Goal: Ask a question

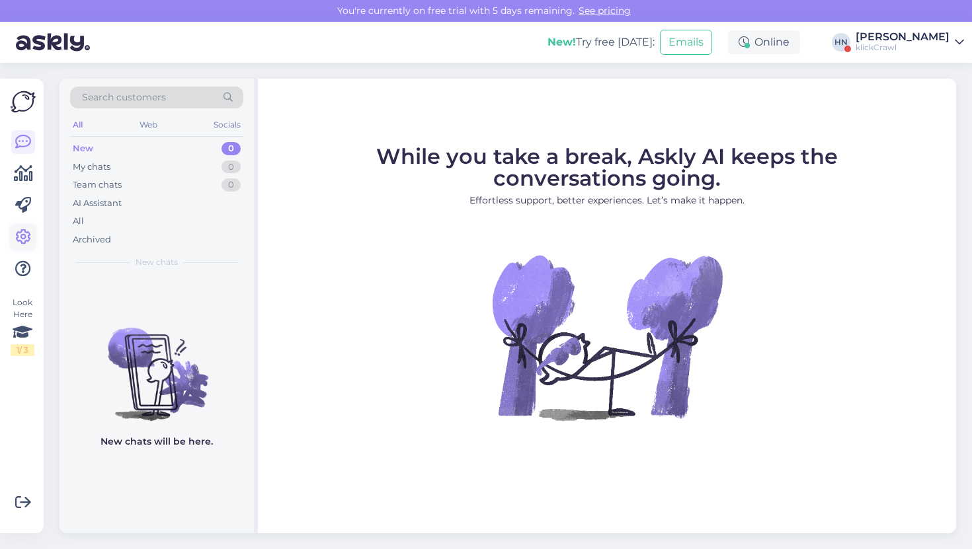
click at [17, 241] on icon at bounding box center [23, 237] width 16 height 16
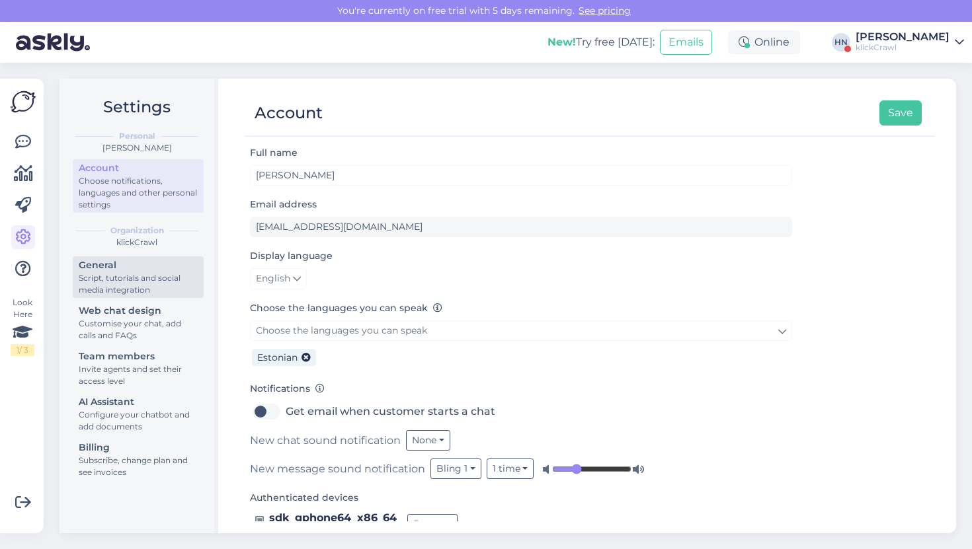
click at [124, 280] on div "Script, tutorials and social media integration" at bounding box center [138, 284] width 119 height 24
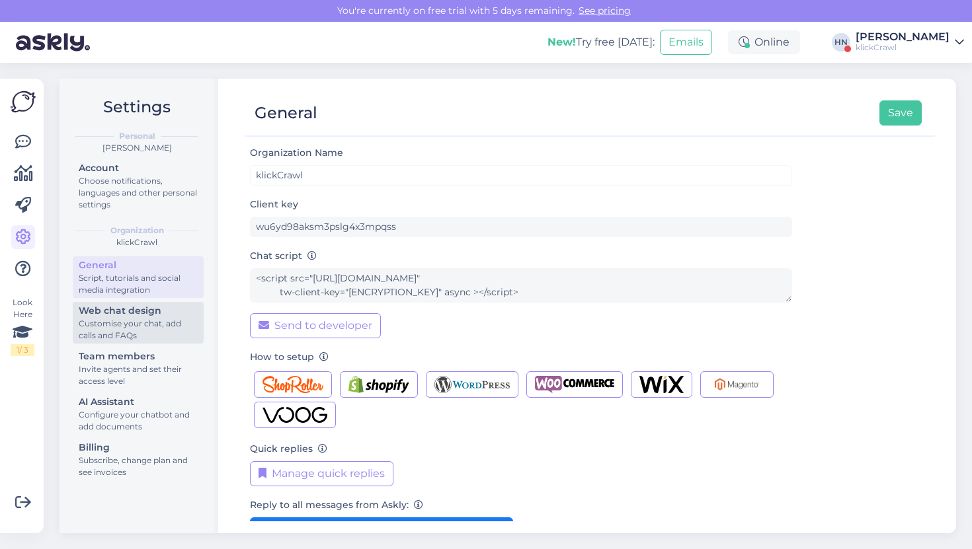
click at [130, 334] on div "Customise your chat, add calls and FAQs" at bounding box center [138, 330] width 119 height 24
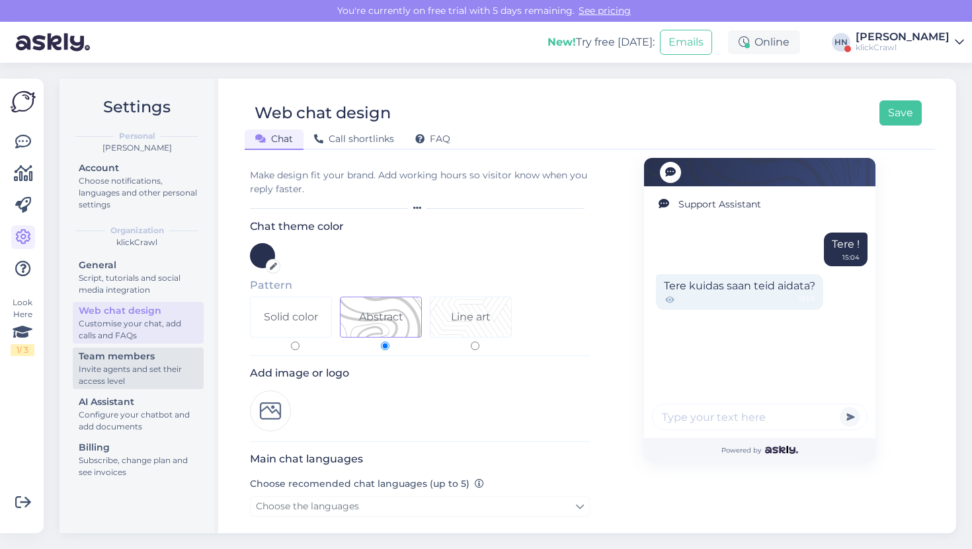
click at [137, 369] on div "Invite agents and set their access level" at bounding box center [138, 376] width 119 height 24
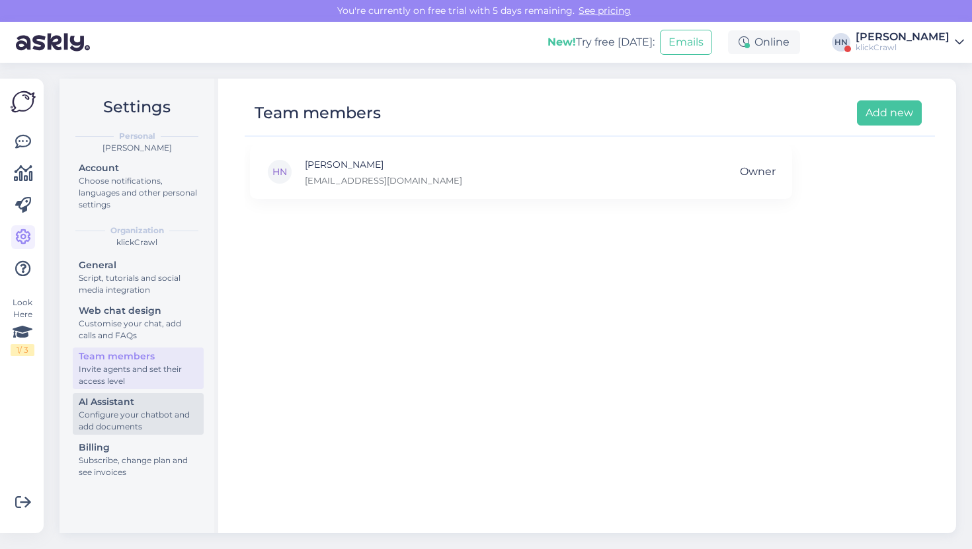
click at [137, 407] on div "AI Assistant" at bounding box center [138, 402] width 119 height 14
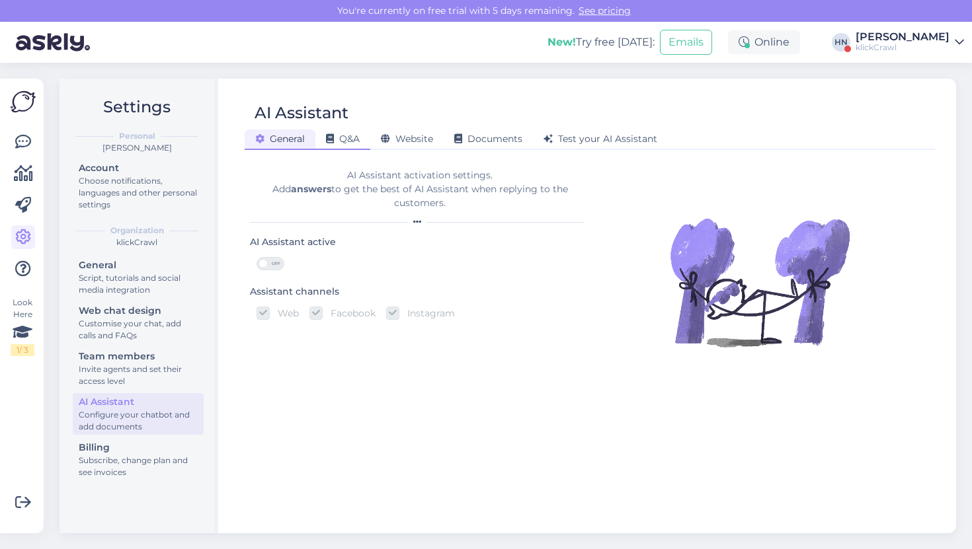
click at [365, 139] on div "Q&A" at bounding box center [342, 140] width 55 height 20
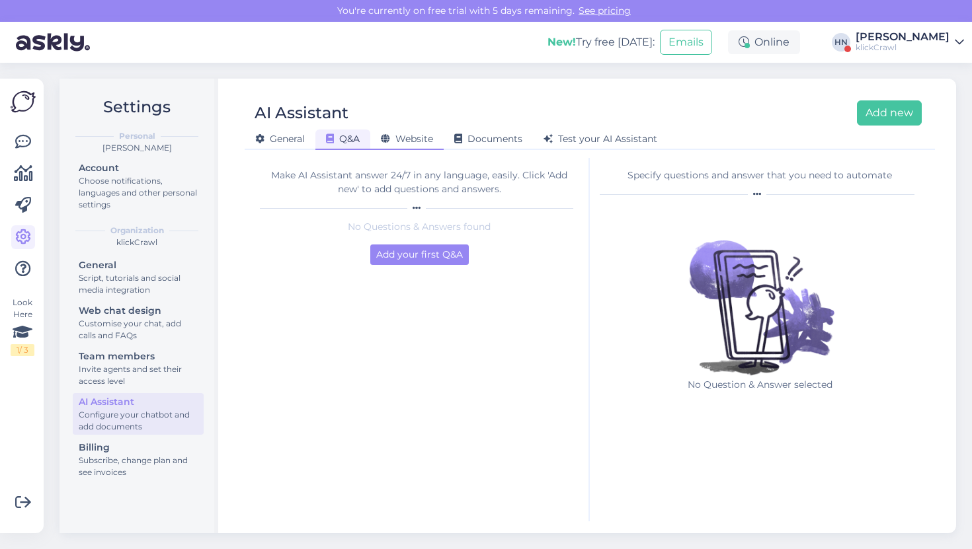
click at [398, 135] on span "Website" at bounding box center [407, 139] width 52 height 12
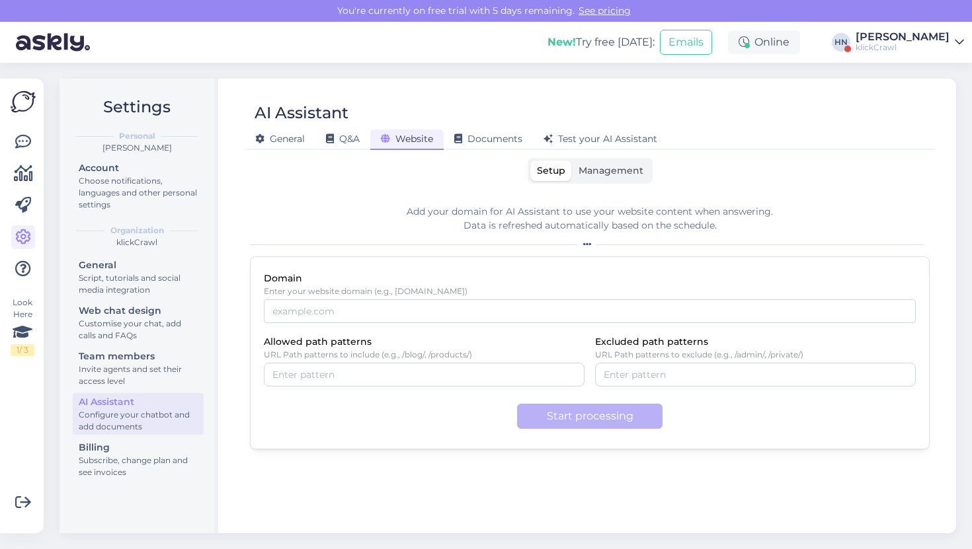
click at [479, 126] on div "General Q&A Website Documents Test your AI Assistant" at bounding box center [583, 137] width 677 height 23
click at [607, 167] on span "Management" at bounding box center [610, 171] width 65 height 12
click at [572, 161] on input "Management" at bounding box center [572, 161] width 0 height 0
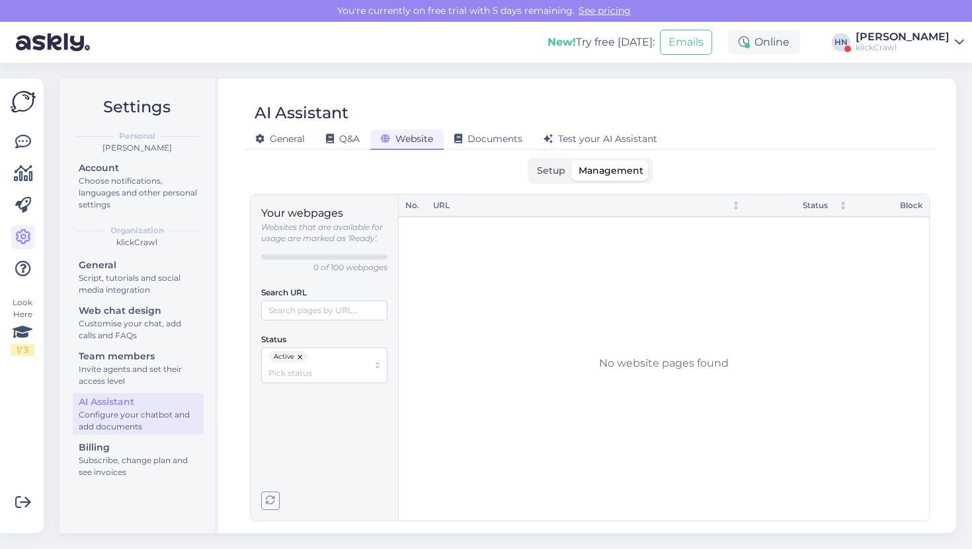
click at [918, 42] on div "klickCrawl" at bounding box center [902, 47] width 94 height 11
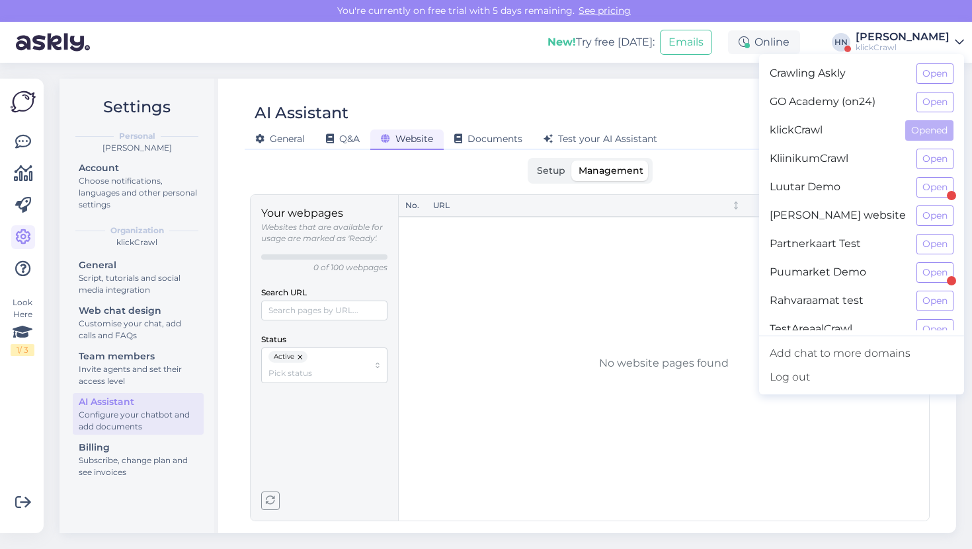
scroll to position [13, 0]
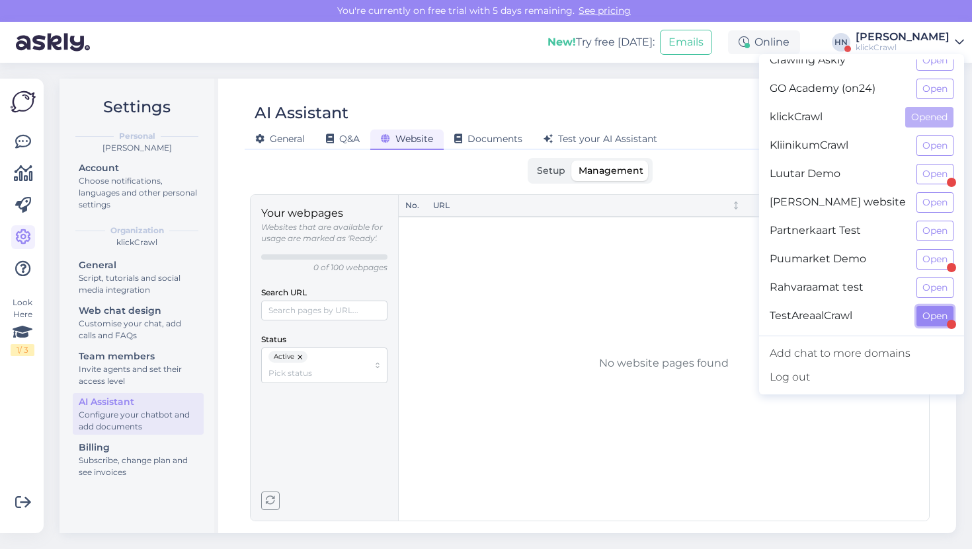
click at [933, 311] on button "Open" at bounding box center [934, 316] width 37 height 20
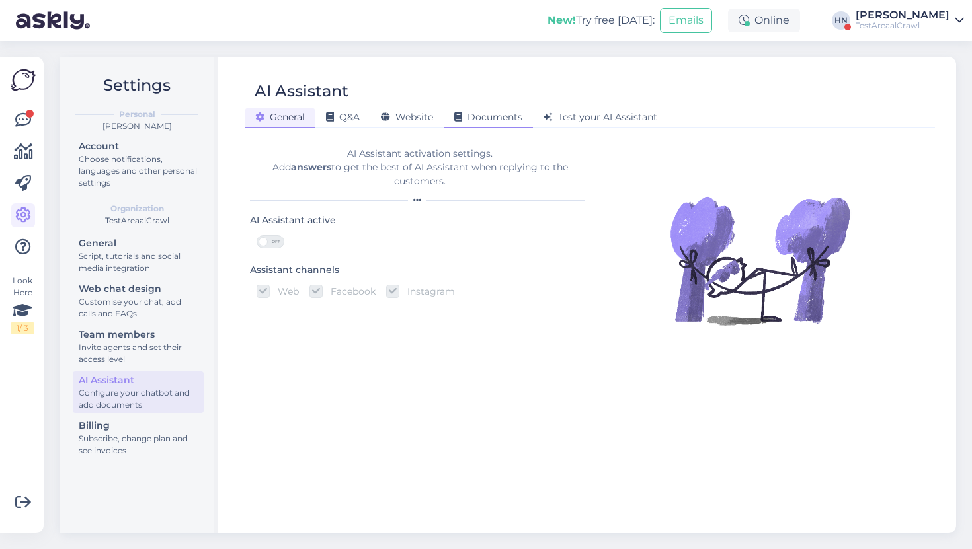
click at [495, 117] on span "Documents" at bounding box center [488, 117] width 68 height 12
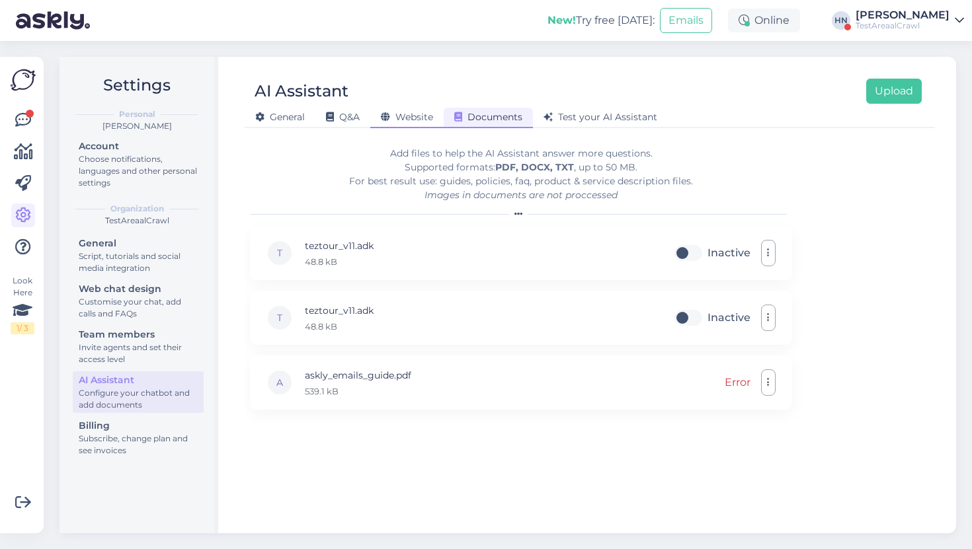
click at [423, 112] on span "Website" at bounding box center [407, 117] width 52 height 12
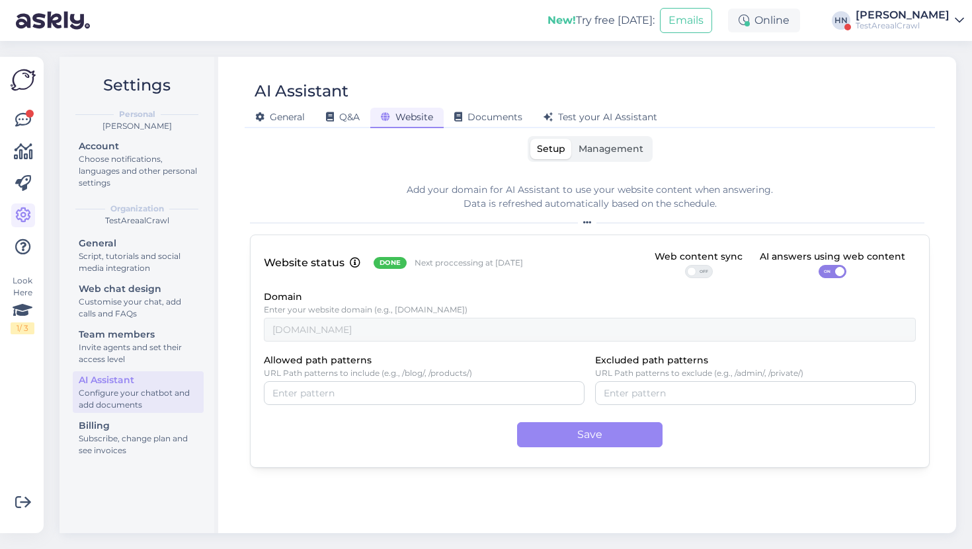
click at [606, 141] on label "Management" at bounding box center [611, 149] width 78 height 20
click at [572, 139] on input "Management" at bounding box center [572, 139] width 0 height 0
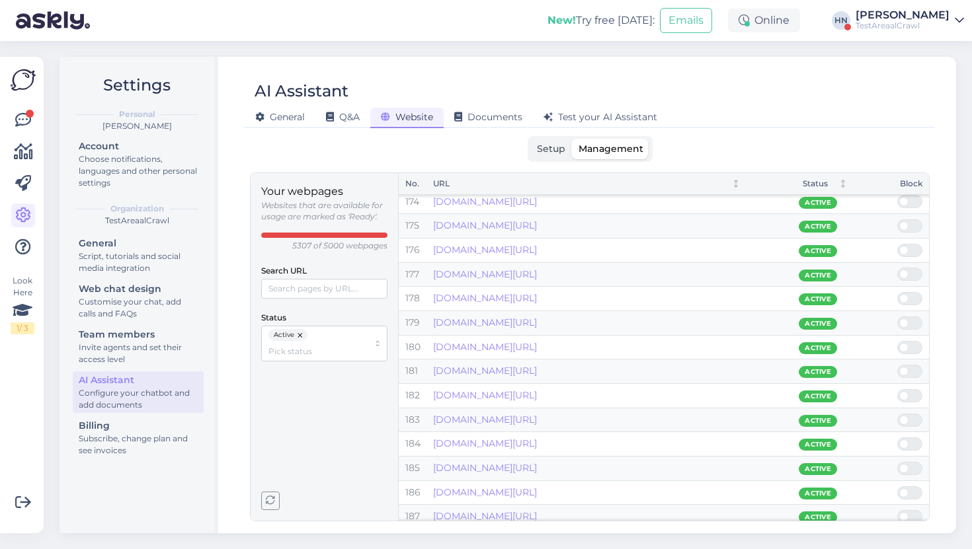
scroll to position [4203, 0]
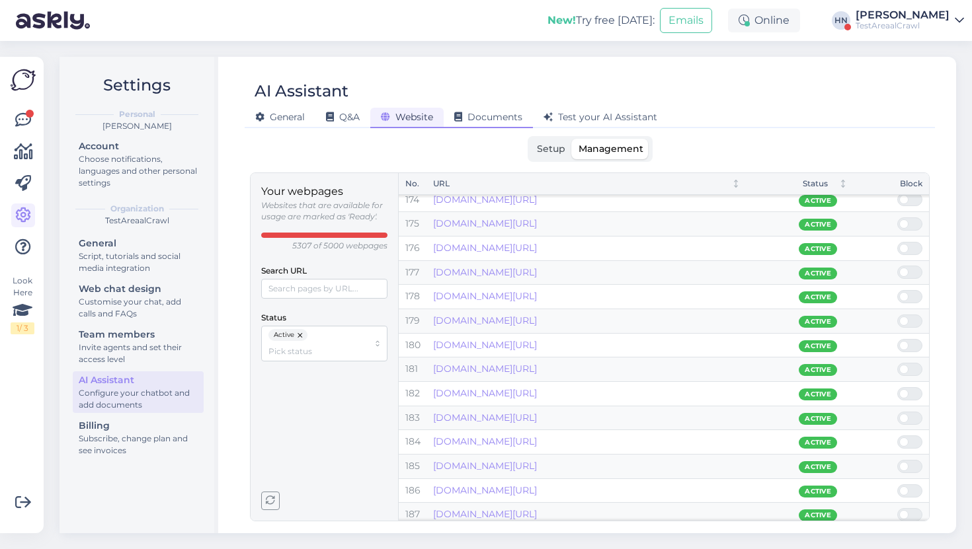
click at [510, 117] on span "Documents" at bounding box center [488, 117] width 68 height 12
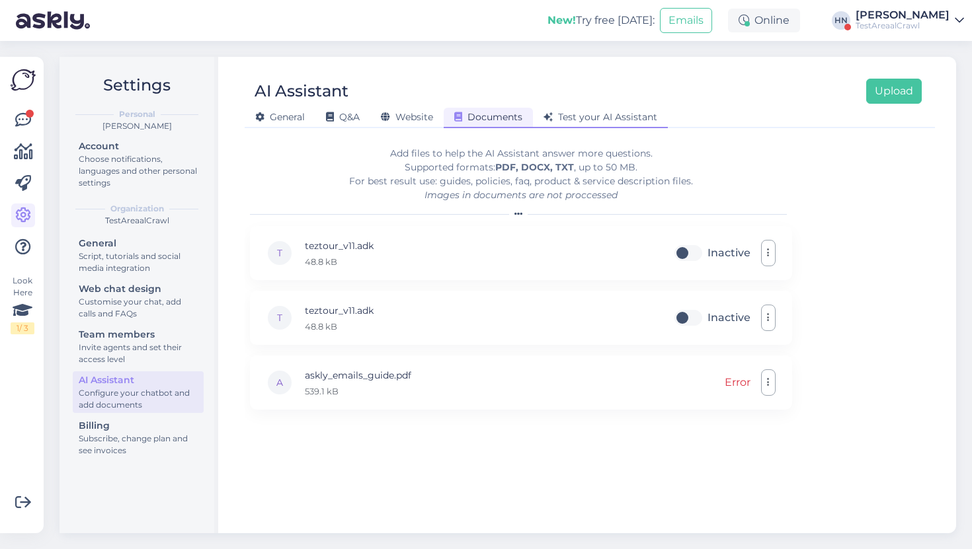
click at [574, 117] on span "Test your AI Assistant" at bounding box center [600, 117] width 114 height 12
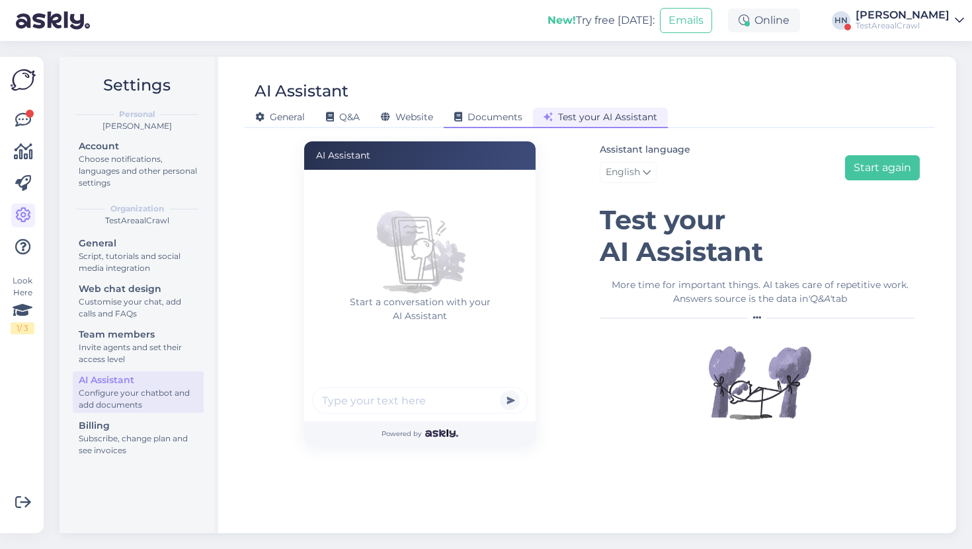
click at [524, 120] on div "Documents" at bounding box center [488, 118] width 89 height 20
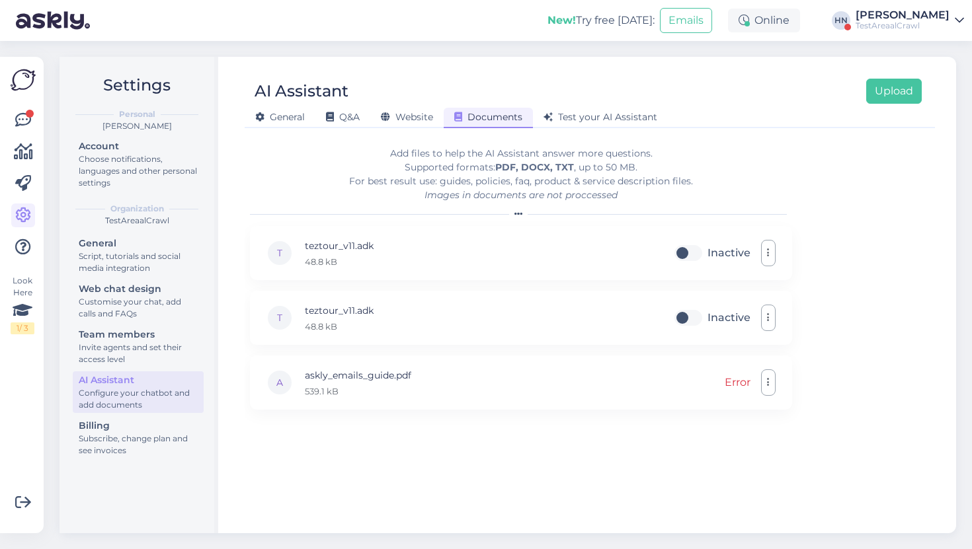
click at [615, 196] on icon "Images in documents are not proccessed" at bounding box center [520, 195] width 193 height 12
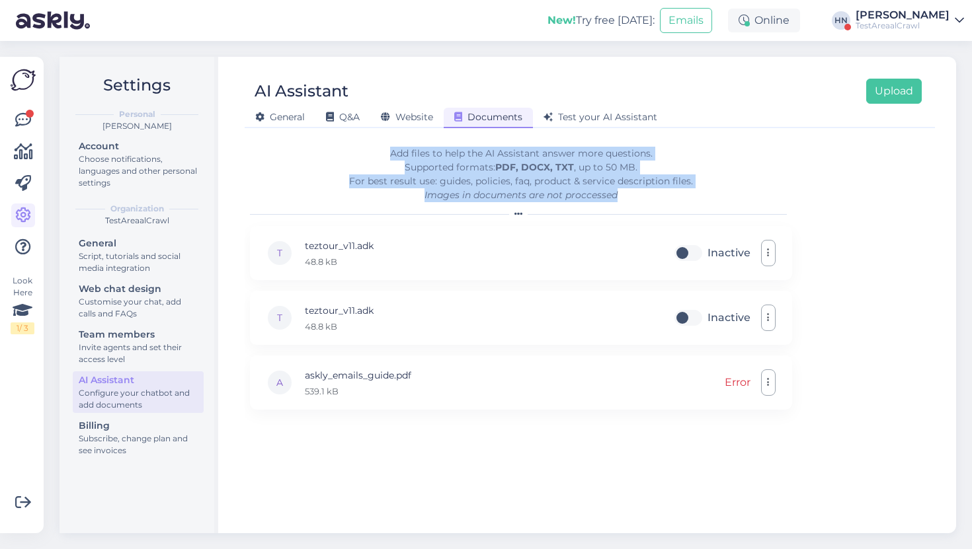
drag, startPoint x: 630, startPoint y: 196, endPoint x: 401, endPoint y: 139, distance: 236.3
click at [400, 139] on form "Add files to help the AI Assistant answer more questions. Supported formats: PD…" at bounding box center [521, 328] width 542 height 385
click at [401, 139] on form "Add files to help the AI Assistant answer more questions. Supported formats: PD…" at bounding box center [521, 328] width 542 height 385
drag, startPoint x: 381, startPoint y: 145, endPoint x: 619, endPoint y: 202, distance: 244.7
click at [621, 202] on form "Add files to help the AI Assistant answer more questions. Supported formats: PD…" at bounding box center [521, 328] width 542 height 385
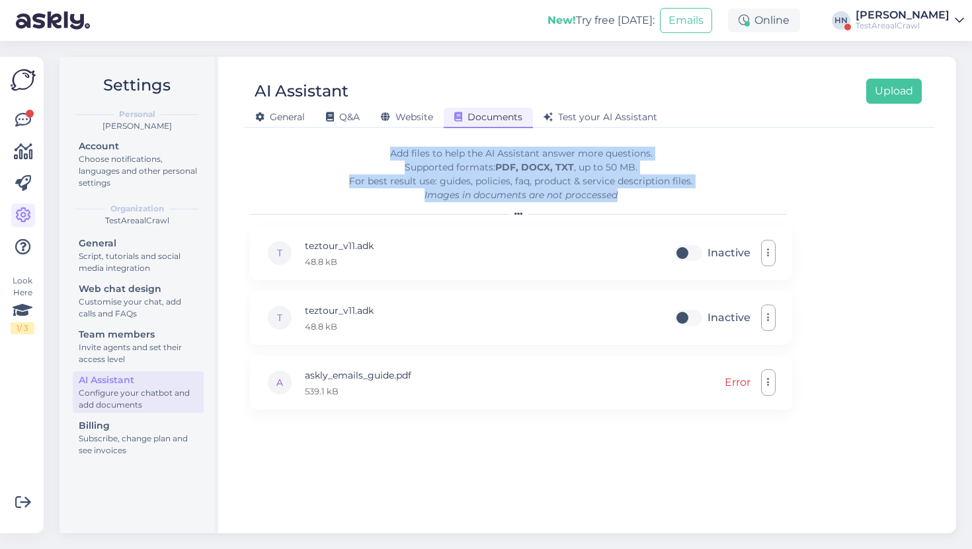
click at [619, 202] on div "Add files to help the AI Assistant answer more questions. Supported formats: PD…" at bounding box center [521, 175] width 542 height 56
drag, startPoint x: 619, startPoint y: 202, endPoint x: 381, endPoint y: 153, distance: 243.5
click at [381, 153] on div "Add files to help the AI Assistant answer more questions. Supported formats: PD…" at bounding box center [521, 175] width 542 height 56
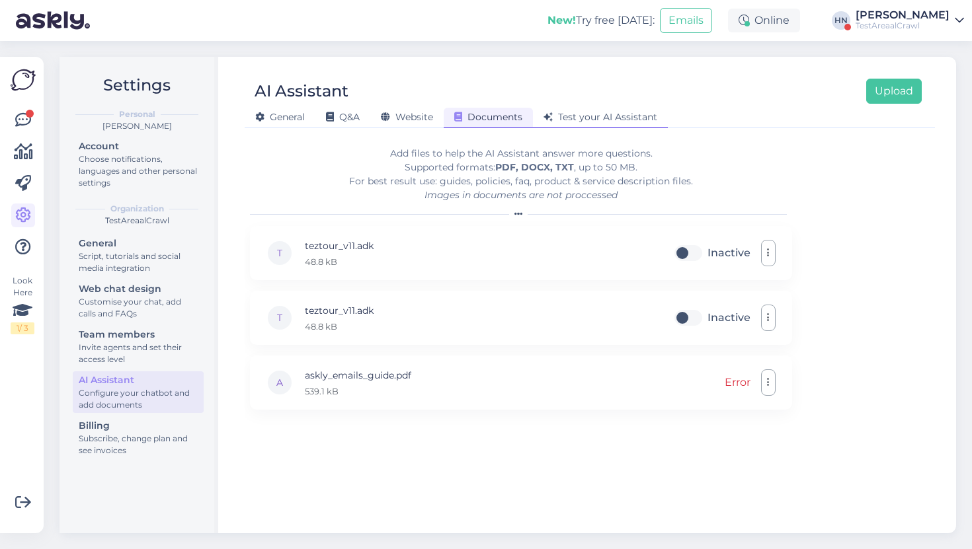
click at [548, 113] on icon at bounding box center [547, 117] width 9 height 9
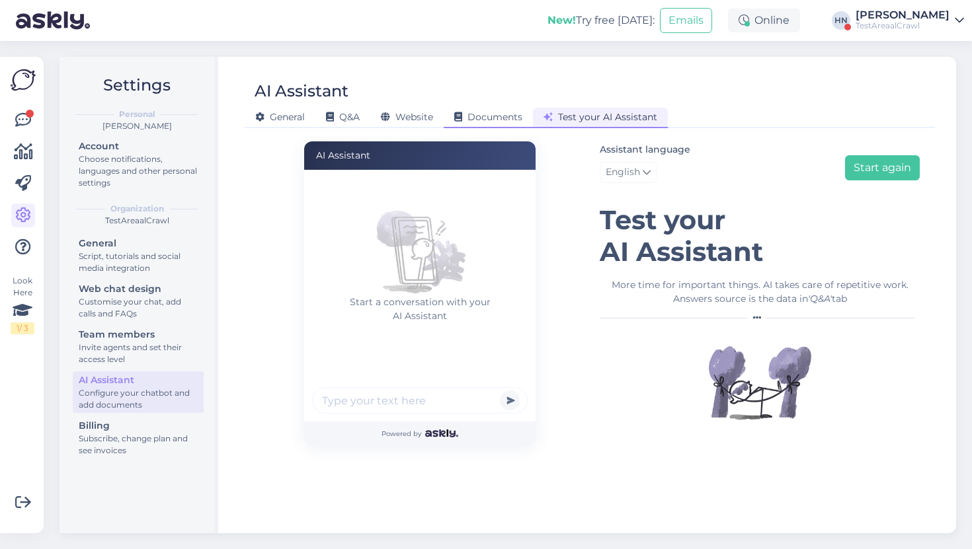
click at [497, 115] on span "Documents" at bounding box center [488, 117] width 68 height 12
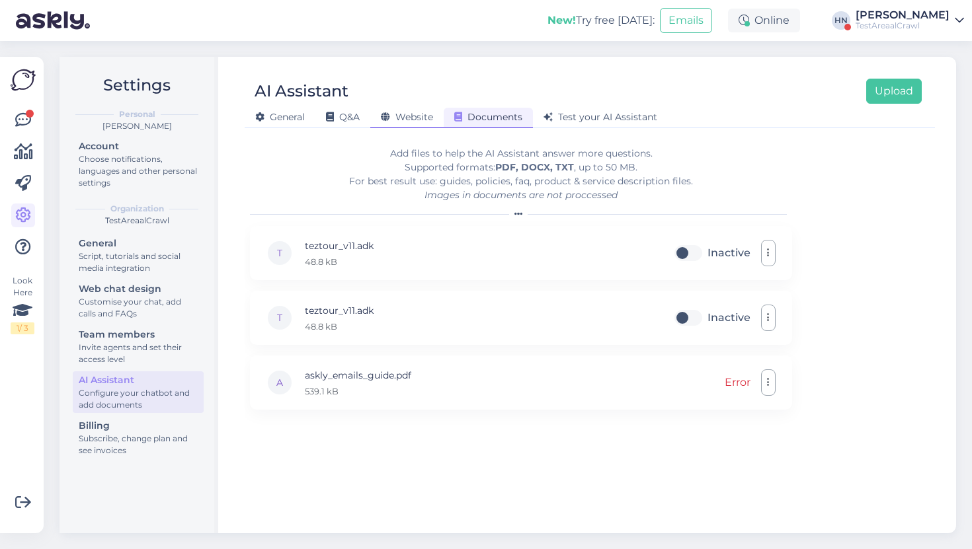
click at [403, 122] on span "Website" at bounding box center [407, 117] width 52 height 12
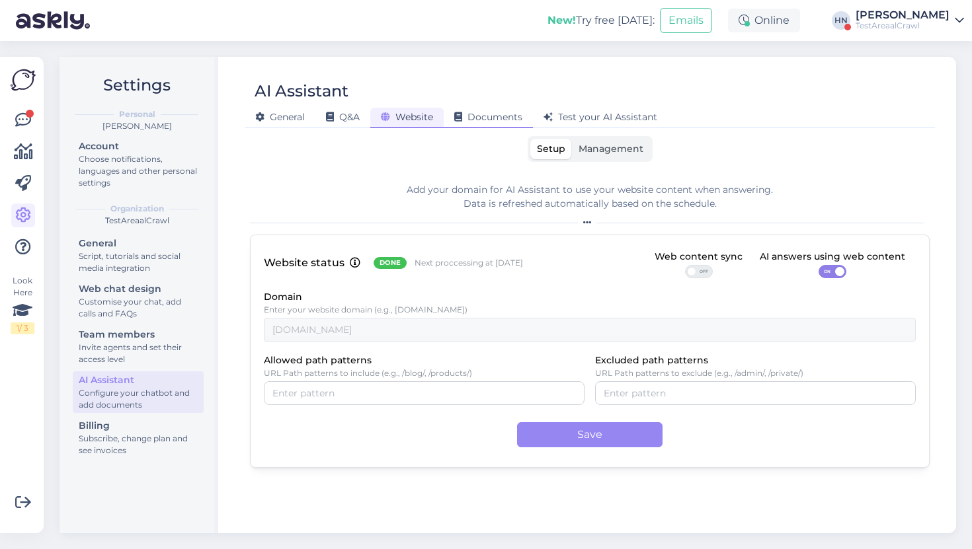
click at [507, 124] on div "Documents" at bounding box center [488, 118] width 89 height 20
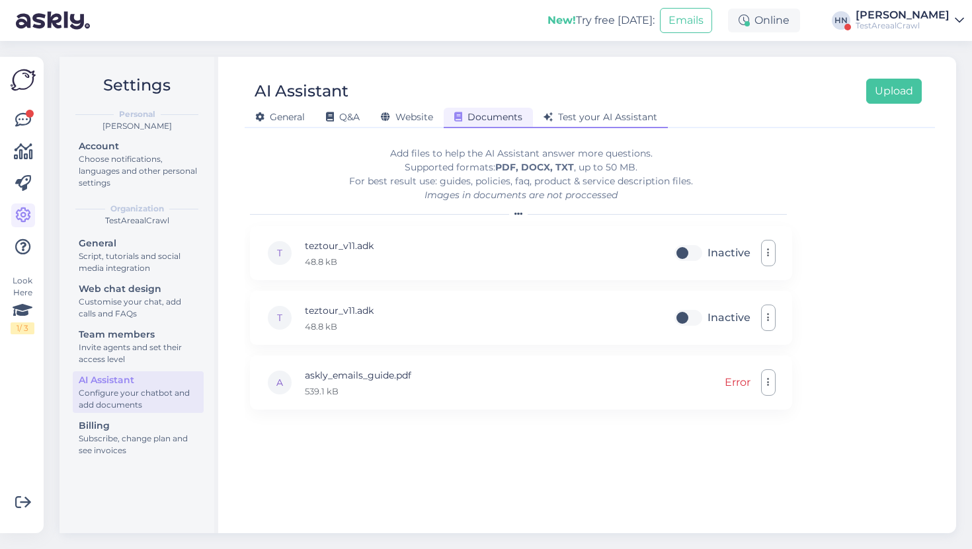
click at [572, 112] on span "Test your AI Assistant" at bounding box center [600, 117] width 114 height 12
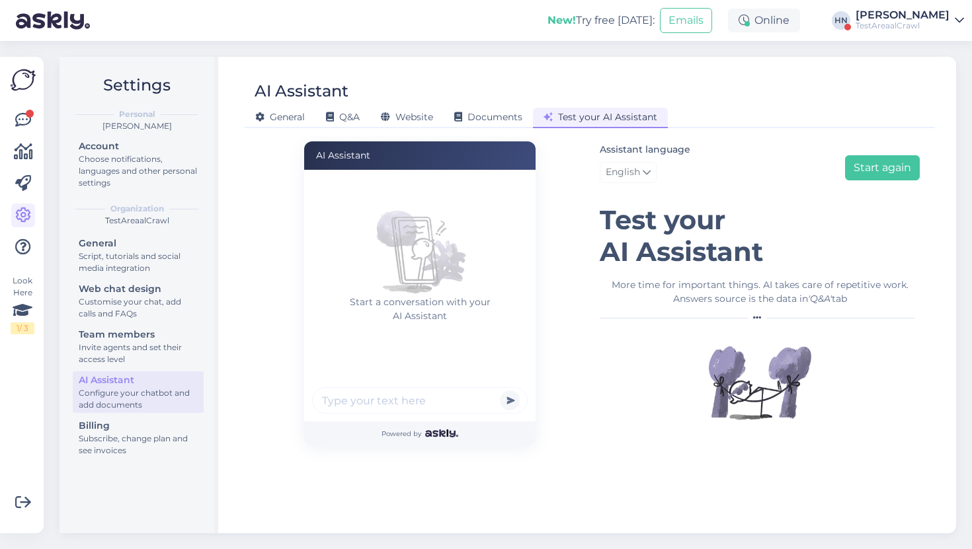
click at [419, 403] on input "text" at bounding box center [420, 400] width 216 height 26
type input "Hei kuid"
click at [465, 124] on div "Documents" at bounding box center [488, 118] width 89 height 20
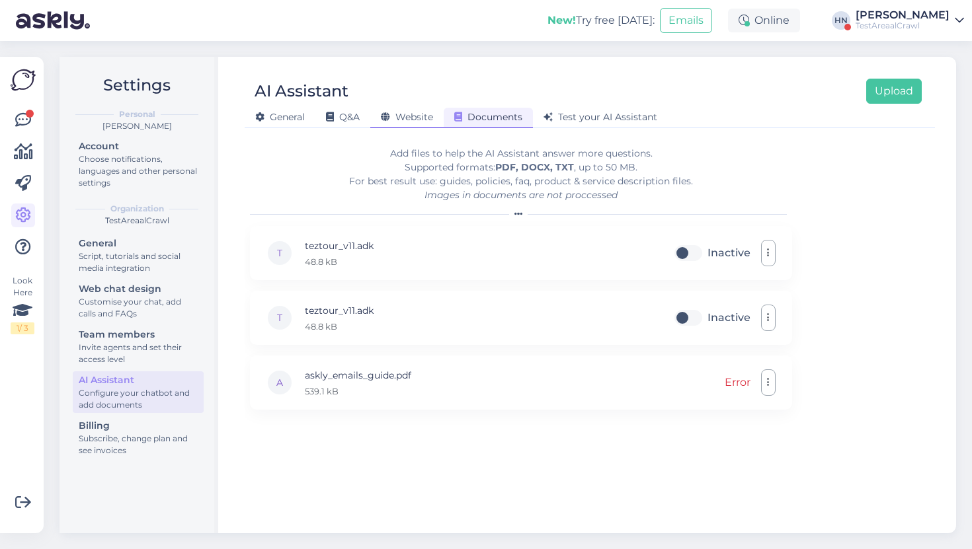
click at [436, 114] on div "Website" at bounding box center [406, 118] width 73 height 20
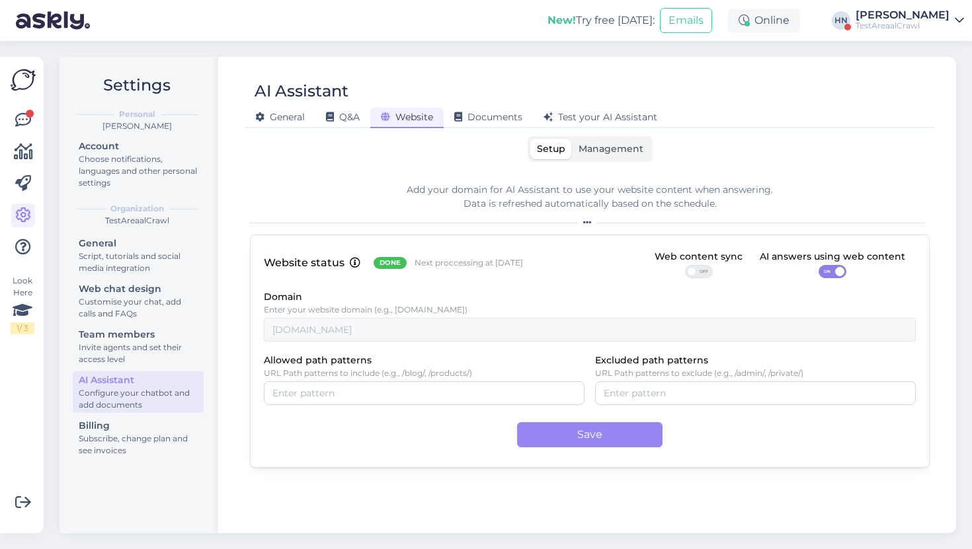
click at [630, 150] on span "Management" at bounding box center [610, 149] width 65 height 12
click at [572, 139] on input "Management" at bounding box center [572, 139] width 0 height 0
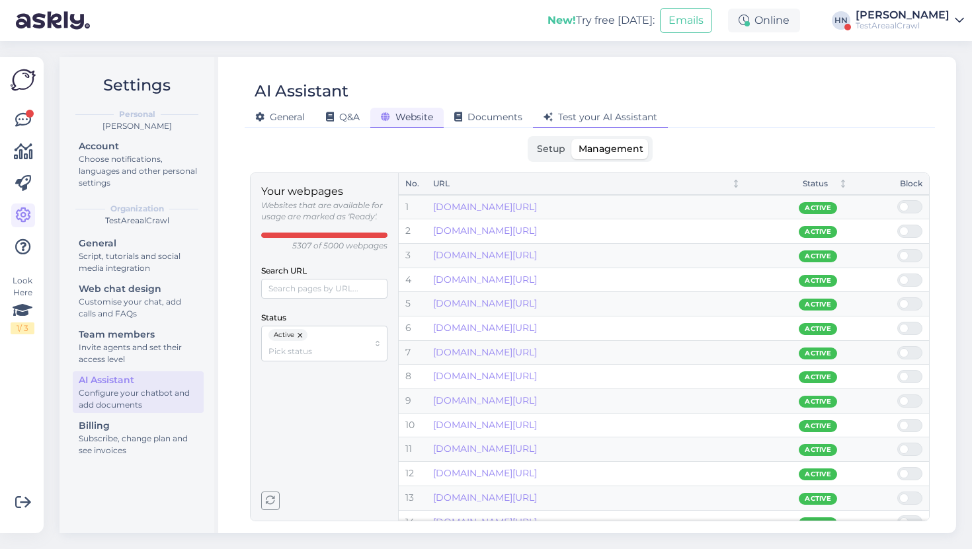
click at [633, 115] on span "Test your AI Assistant" at bounding box center [600, 117] width 114 height 12
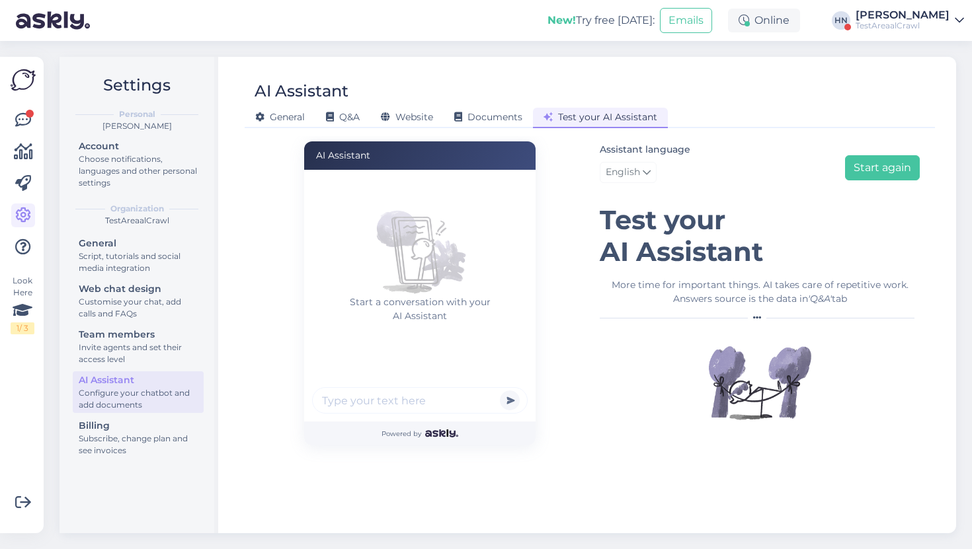
click at [408, 394] on input "text" at bounding box center [420, 400] width 216 height 26
type input "philips telekaid on ?"
click at [500, 391] on button "submit" at bounding box center [510, 401] width 20 height 20
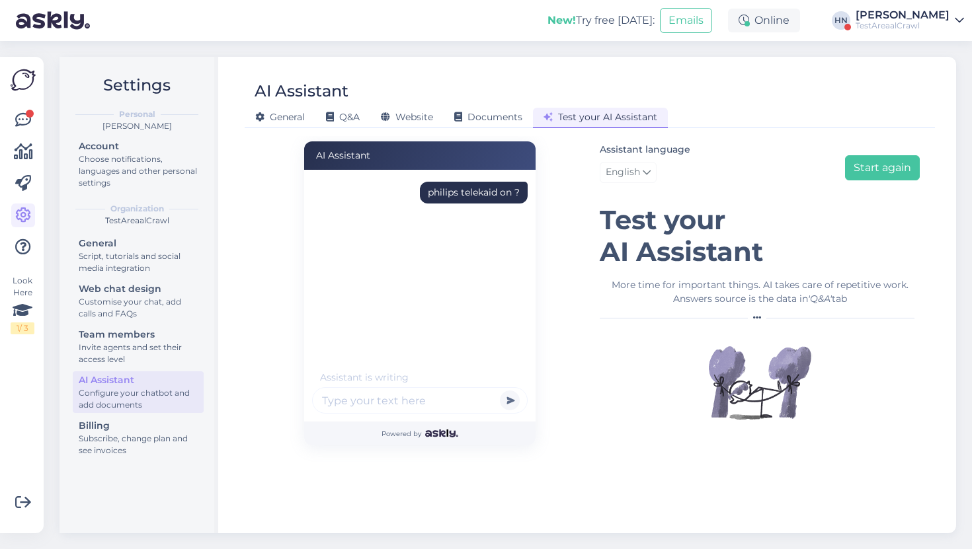
scroll to position [2, 0]
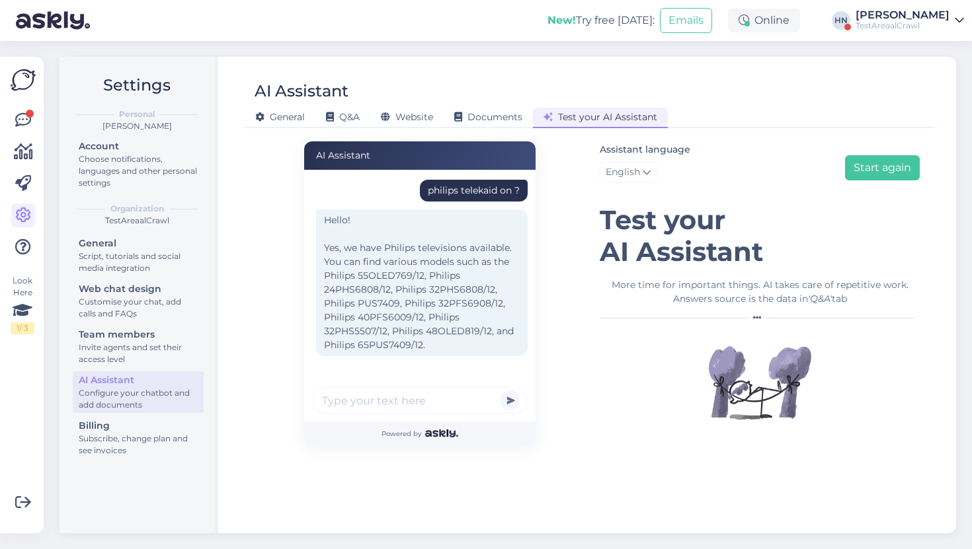
click at [605, 317] on div at bounding box center [760, 318] width 320 height 8
